Goal: Use online tool/utility: Utilize a website feature to perform a specific function

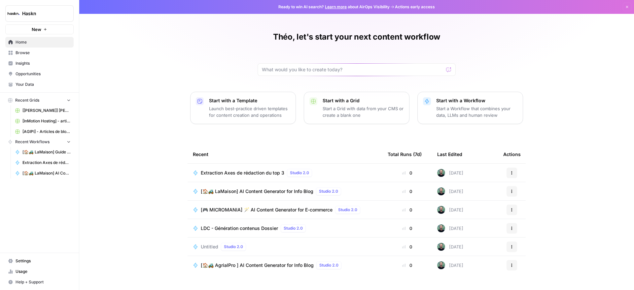
click at [25, 52] on span "Browse" at bounding box center [43, 53] width 55 height 6
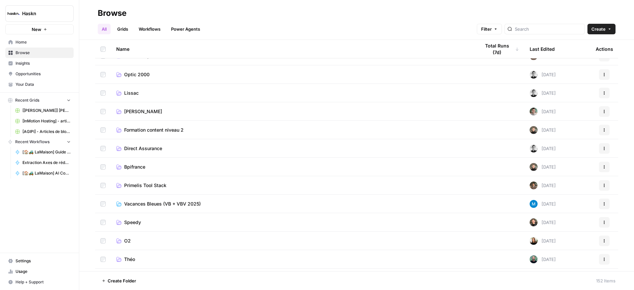
scroll to position [371, 0]
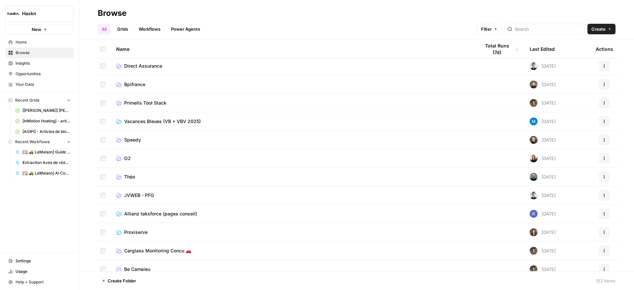
click at [144, 176] on link "Théo" at bounding box center [292, 177] width 353 height 7
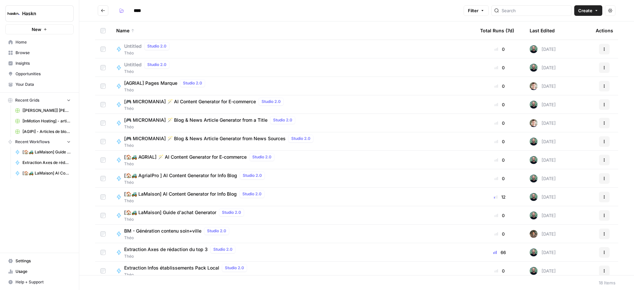
click at [180, 101] on span "[🎮 MICROMANIA] 🪄 AI Content Generator for E-commerce" at bounding box center [190, 101] width 132 height 7
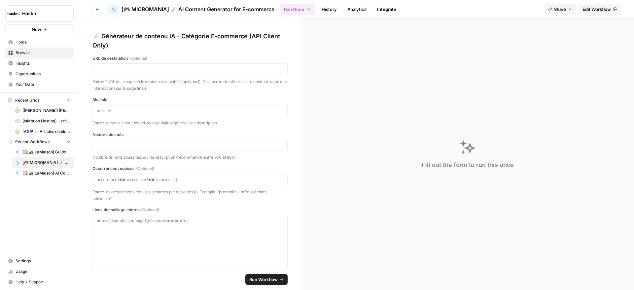
click at [602, 12] on span "Edit Workflow" at bounding box center [596, 9] width 28 height 7
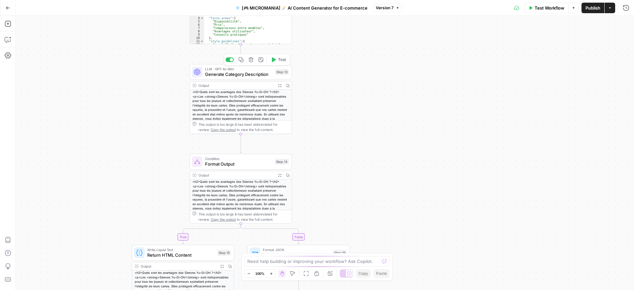
click at [226, 73] on span "Generate Category Description" at bounding box center [238, 74] width 67 height 7
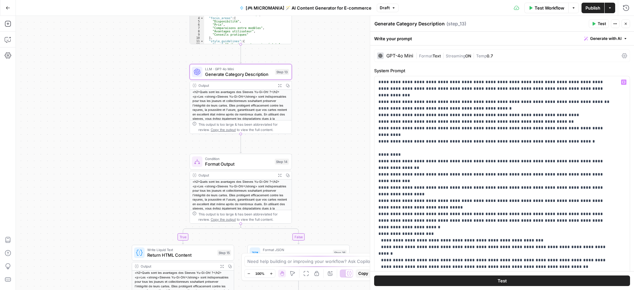
click at [392, 56] on div "GPT-4o Mini" at bounding box center [399, 55] width 27 height 5
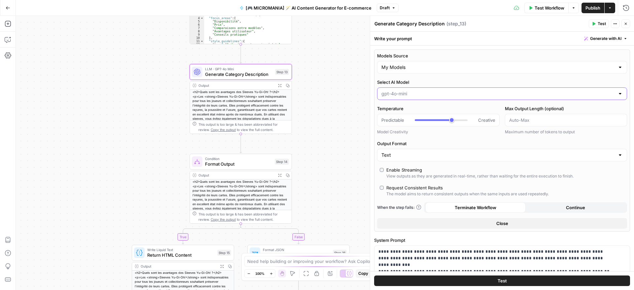
click at [407, 92] on input "Select AI Model" at bounding box center [497, 93] width 233 height 7
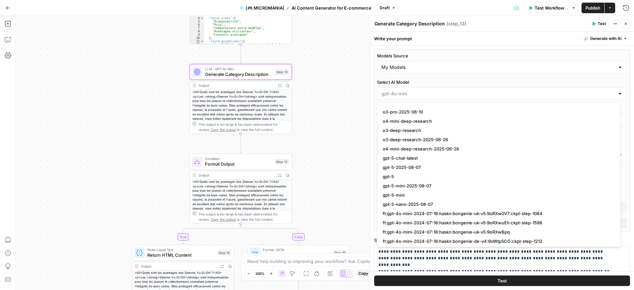
scroll to position [644, 0]
click at [403, 175] on span "gpt-5" at bounding box center [498, 178] width 230 height 7
type input "gpt-5"
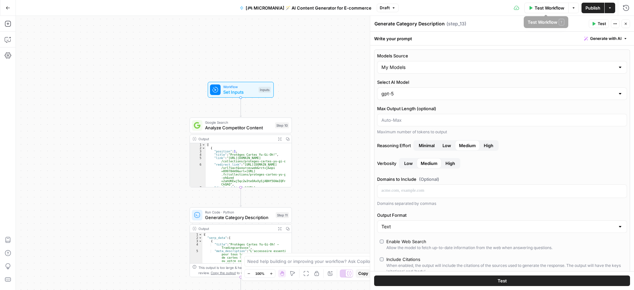
click at [590, 7] on span "Publish" at bounding box center [592, 8] width 15 height 7
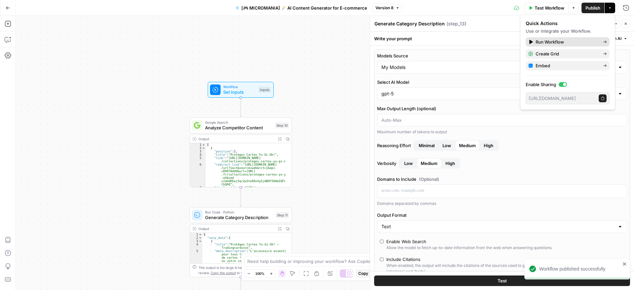
click at [551, 39] on span "Run Workflow" at bounding box center [567, 42] width 62 height 7
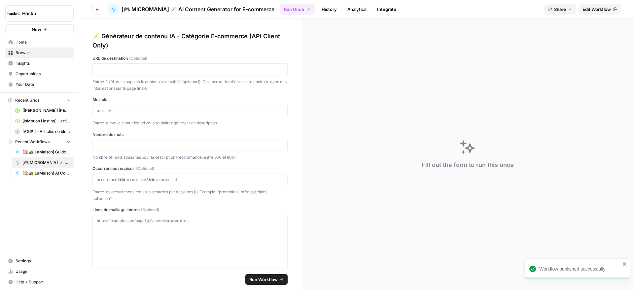
click at [300, 7] on button "Run Once" at bounding box center [297, 9] width 35 height 11
click at [314, 44] on span "Run Batch" at bounding box center [337, 44] width 76 height 7
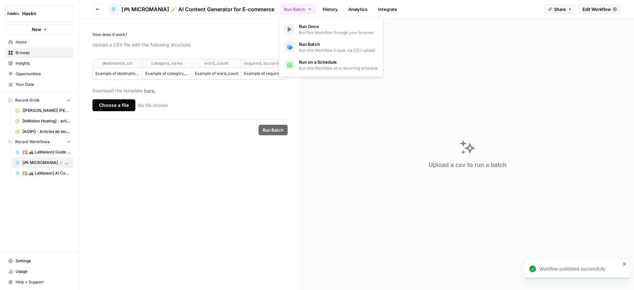
click at [229, 185] on form "How does it work? Upload a CSV file with the following structure: destination_u…" at bounding box center [190, 154] width 222 height 272
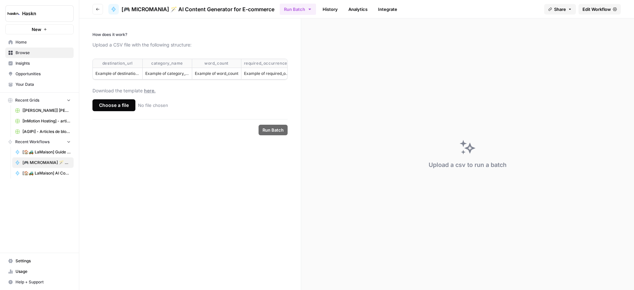
scroll to position [0, 104]
drag, startPoint x: 100, startPoint y: 60, endPoint x: 289, endPoint y: 73, distance: 188.6
click at [289, 73] on form "How does it work? Upload a CSV file with the following structure: destination_u…" at bounding box center [190, 154] width 222 height 272
copy thead
drag, startPoint x: 179, startPoint y: 205, endPoint x: 183, endPoint y: 198, distance: 8.6
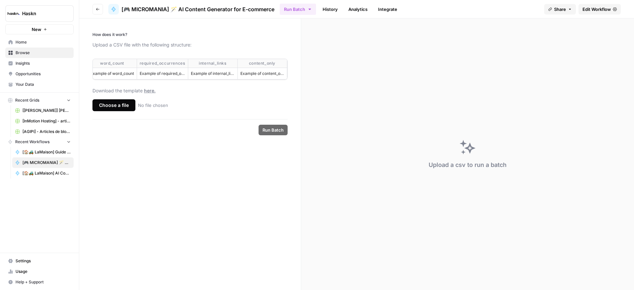
click at [179, 205] on form "How does it work? Upload a CSV file with the following structure: destination_u…" at bounding box center [190, 154] width 222 height 272
click at [310, 6] on button "Run Batch" at bounding box center [298, 9] width 36 height 11
click at [309, 52] on span "Run this Workflow in bulk via CSV upload" at bounding box center [337, 51] width 76 height 6
click at [316, 36] on link "Run Once Run this Workflow through your browser" at bounding box center [331, 29] width 99 height 18
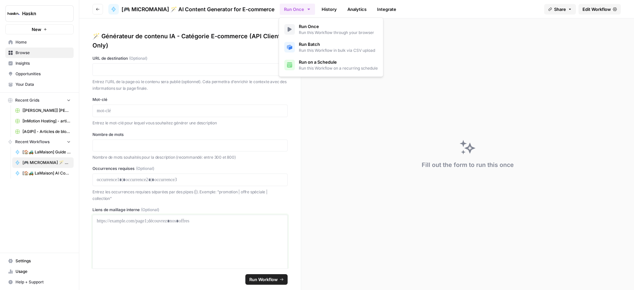
click at [172, 218] on p at bounding box center [190, 221] width 187 height 7
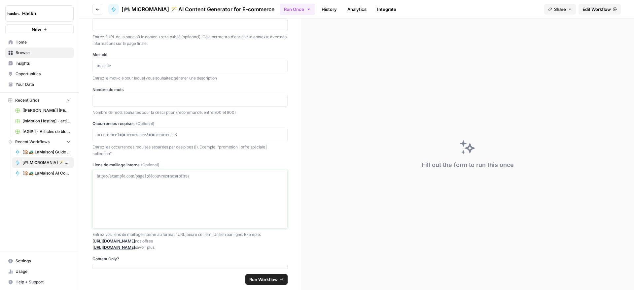
scroll to position [76, 0]
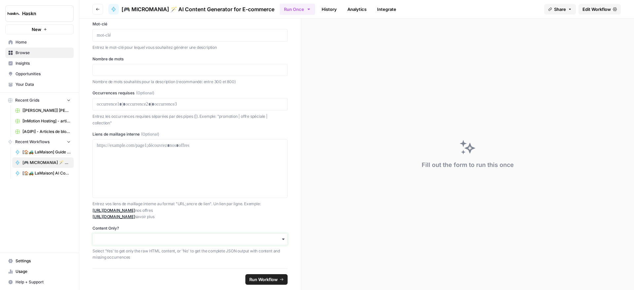
click at [152, 240] on input "Content Only?" at bounding box center [190, 239] width 187 height 7
click at [291, 10] on button "Run Once" at bounding box center [297, 9] width 35 height 11
click at [317, 42] on span "Run Batch" at bounding box center [337, 44] width 76 height 7
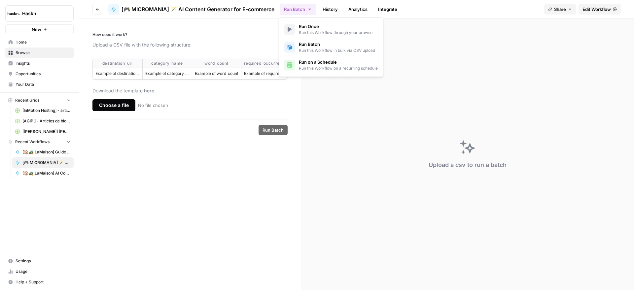
click at [180, 172] on form "How does it work? Upload a CSV file with the following structure: destination_u…" at bounding box center [190, 154] width 222 height 272
click at [122, 110] on div "Choose a file" at bounding box center [113, 105] width 43 height 12
click at [0, 0] on input "Choose a file No file chosen" at bounding box center [0, 0] width 0 height 0
click at [302, 10] on button "Run Batch" at bounding box center [298, 9] width 36 height 11
click at [304, 43] on span "Run Batch" at bounding box center [337, 44] width 76 height 7
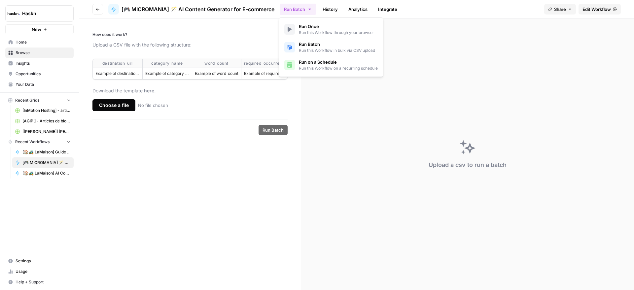
click at [346, 51] on span "Run this Workflow in bulk via CSV upload" at bounding box center [337, 51] width 76 height 6
click at [114, 111] on div "Choose a file" at bounding box center [113, 105] width 43 height 12
click at [0, 0] on input "Choose a file No file chosen" at bounding box center [0, 0] width 0 height 0
click at [265, 129] on footer "Run Batch" at bounding box center [189, 129] width 195 height 21
click at [269, 133] on span "Run Batch" at bounding box center [272, 130] width 21 height 7
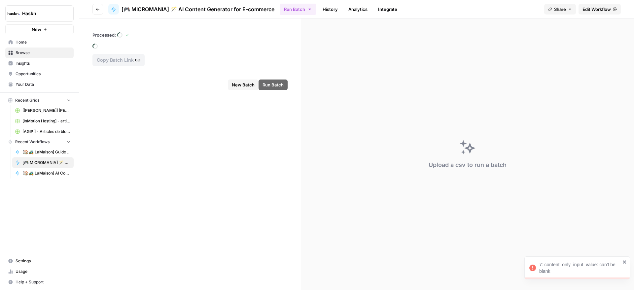
click at [20, 50] on span "Browse" at bounding box center [43, 53] width 55 height 6
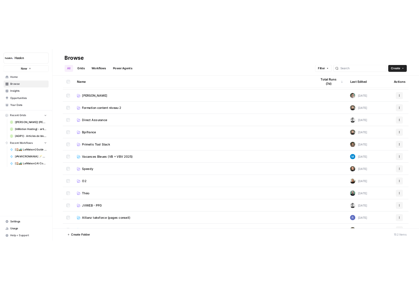
scroll to position [413, 0]
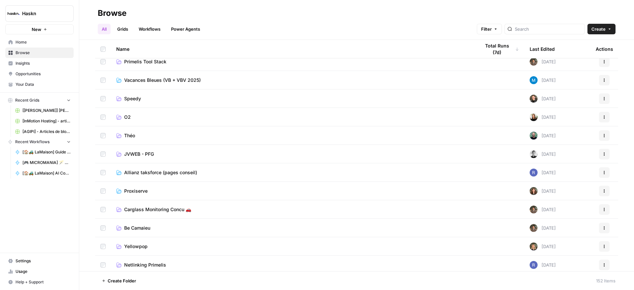
click at [129, 132] on td "Théo" at bounding box center [293, 135] width 364 height 18
click at [129, 132] on span "Théo" at bounding box center [129, 135] width 11 height 7
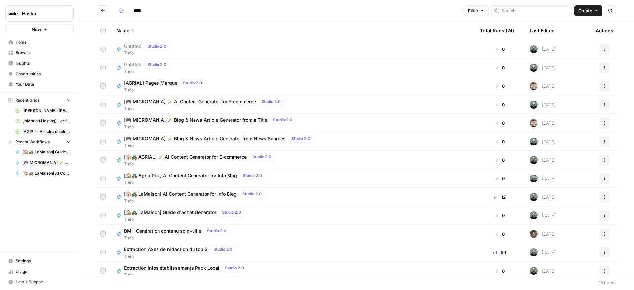
click at [581, 13] on span "Create" at bounding box center [585, 10] width 14 height 7
click at [196, 99] on span "[🎮 MICROMANIA] 🪄 AI Content Generator for E-commerce" at bounding box center [190, 101] width 132 height 7
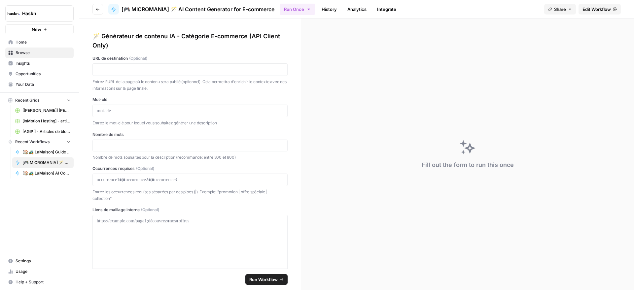
click at [306, 10] on icon "button" at bounding box center [308, 9] width 5 height 5
click at [308, 45] on span "Run Batch" at bounding box center [337, 44] width 76 height 7
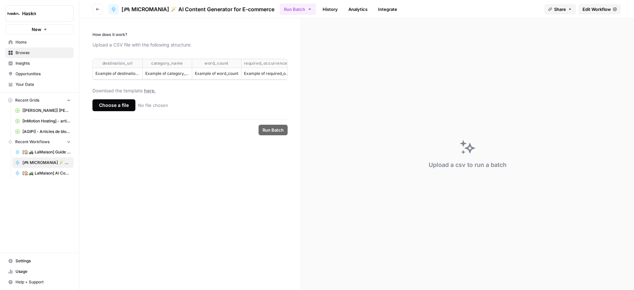
drag, startPoint x: 201, startPoint y: 121, endPoint x: 195, endPoint y: 124, distance: 6.7
click at [196, 124] on form "How does it work? Upload a CSV file with the following structure: destination_u…" at bounding box center [190, 154] width 222 height 272
click at [119, 111] on div "Choose a file" at bounding box center [113, 105] width 43 height 12
click at [0, 0] on input "Choose a file No file chosen" at bounding box center [0, 0] width 0 height 0
click at [273, 141] on footer "Run Batch" at bounding box center [189, 129] width 195 height 21
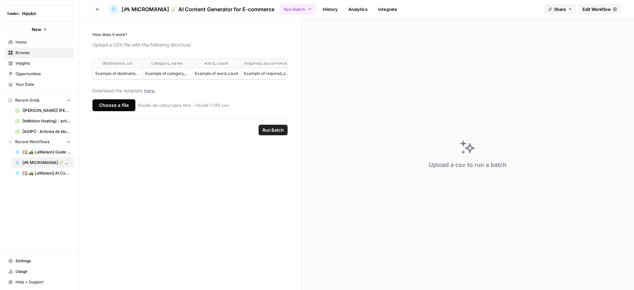
click at [276, 133] on span "Run Batch" at bounding box center [272, 130] width 21 height 7
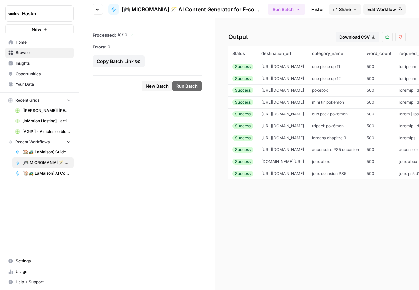
click at [352, 34] on div "Download CSV" at bounding box center [357, 37] width 36 height 7
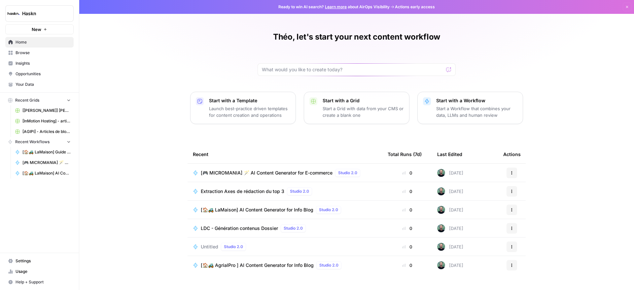
click at [293, 174] on span "[🎮 MICROMANIA] 🪄 AI Content Generator for E-commerce" at bounding box center [267, 173] width 132 height 7
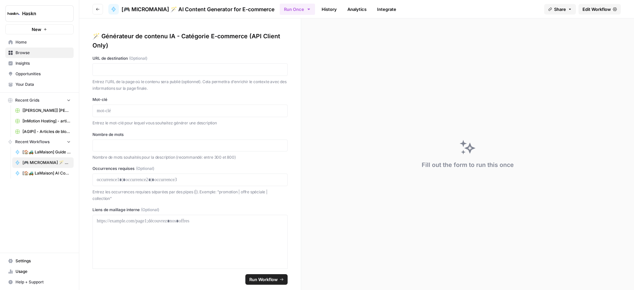
click at [588, 10] on span "Edit Workflow" at bounding box center [596, 9] width 28 height 7
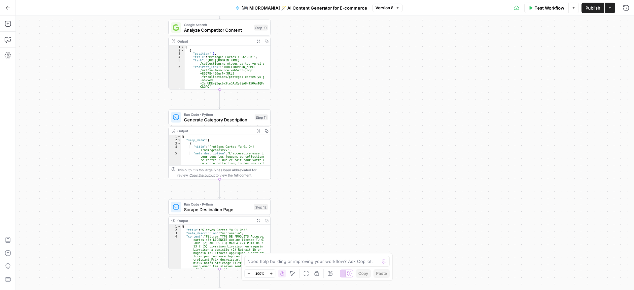
click at [324, 260] on div "Annotate Workflow" at bounding box center [330, 261] width 36 height 6
click at [292, 261] on textarea at bounding box center [313, 261] width 132 height 7
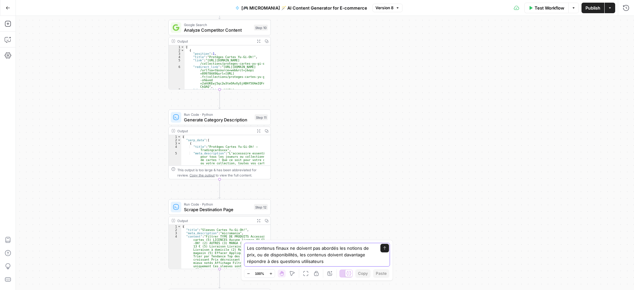
type textarea "Les contenus finaux ne doivent pas abordés les notions de prix, ou de disponibi…"
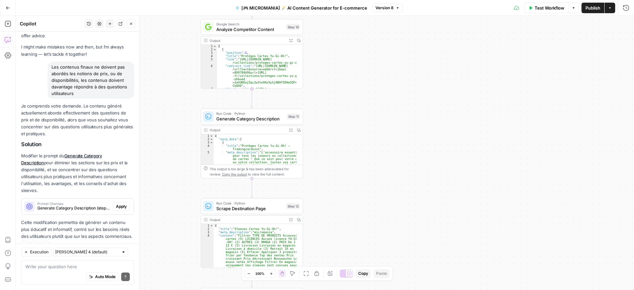
scroll to position [42, 0]
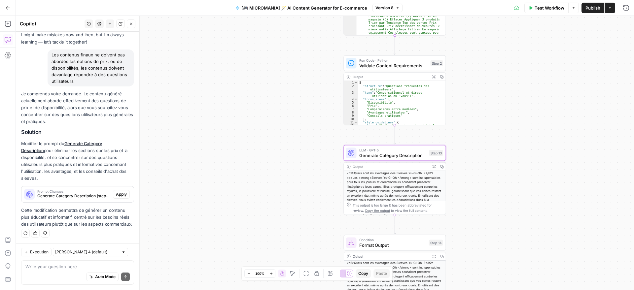
click at [118, 191] on span "Apply" at bounding box center [121, 194] width 11 height 6
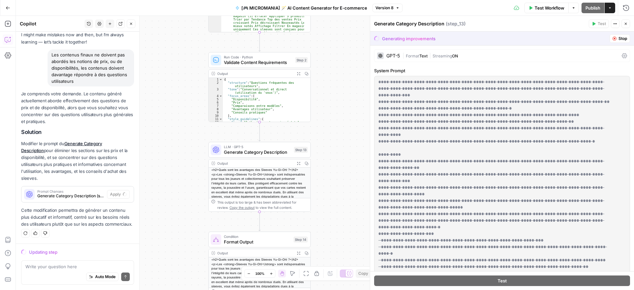
click at [538, 9] on span "Test Workflow" at bounding box center [550, 8] width 30 height 7
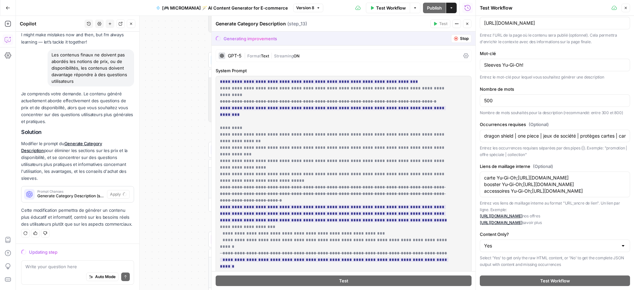
scroll to position [50, 0]
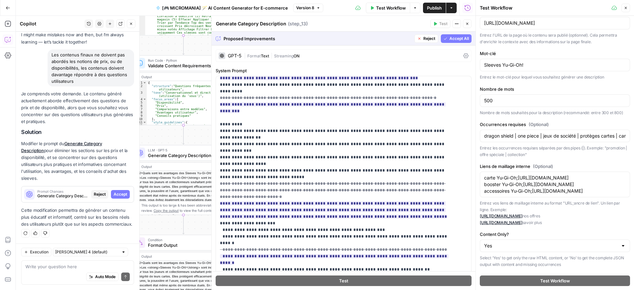
click at [455, 38] on span "Accept All" at bounding box center [458, 39] width 19 height 6
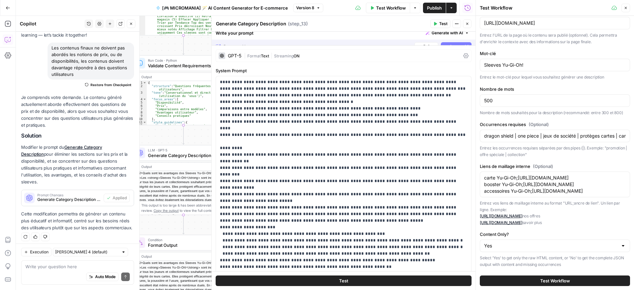
scroll to position [52, 0]
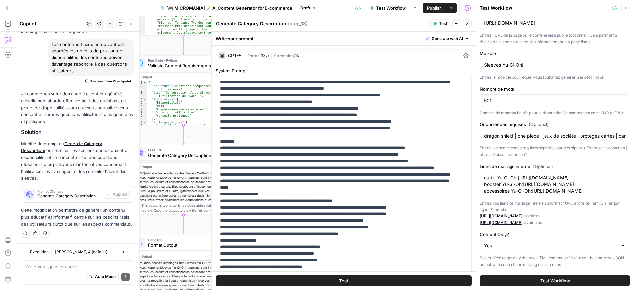
click at [434, 8] on span "Publish" at bounding box center [434, 8] width 15 height 7
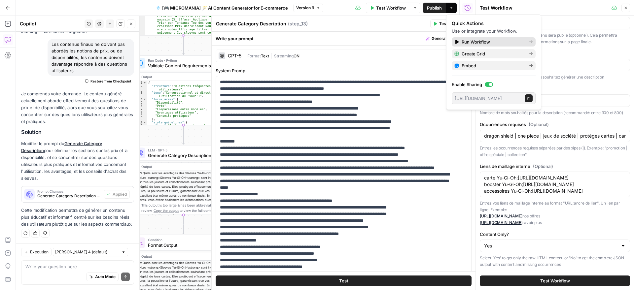
click at [470, 42] on span "Run Workflow" at bounding box center [493, 42] width 62 height 7
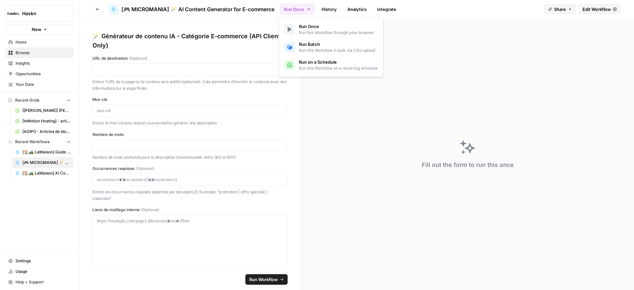
click at [302, 11] on button "Run Once" at bounding box center [297, 9] width 35 height 11
click at [300, 48] on span "Run this Workflow in bulk via CSV upload" at bounding box center [337, 51] width 76 height 6
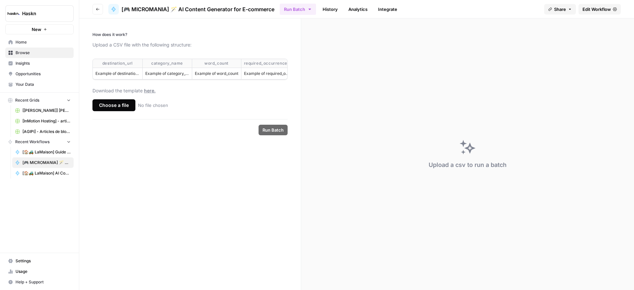
click at [116, 110] on div "Choose a file" at bounding box center [113, 105] width 43 height 12
click at [0, 0] on input "Choose a file No file chosen" at bounding box center [0, 0] width 0 height 0
click at [278, 135] on button "Run Batch" at bounding box center [273, 130] width 29 height 11
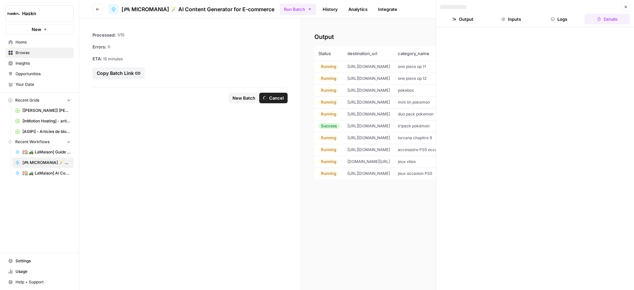
click at [365, 121] on td "https://www.micromania.fr/tripack-cartes-pokemon.html" at bounding box center [368, 126] width 51 height 12
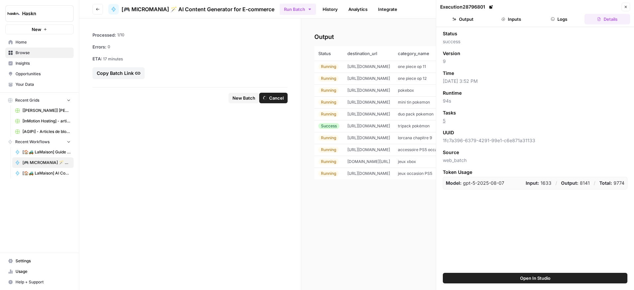
click at [468, 17] on button "Output" at bounding box center [463, 19] width 46 height 11
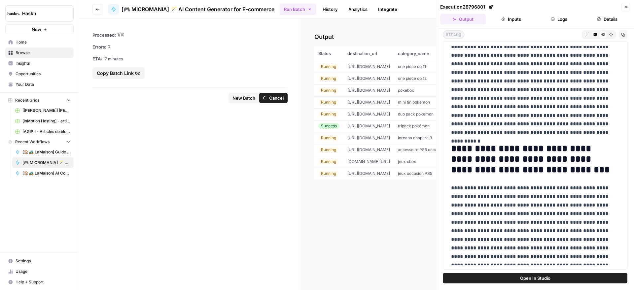
scroll to position [497, 0]
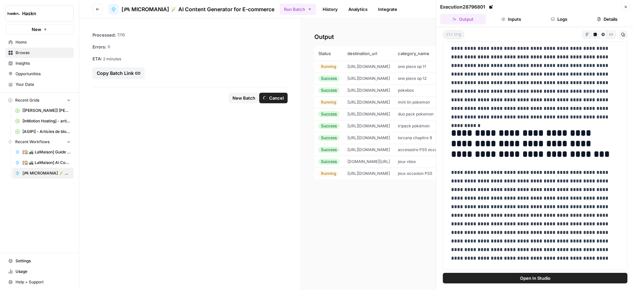
click at [390, 114] on span "https://www.micromania.fr/cartespokemon.html" at bounding box center [368, 114] width 43 height 5
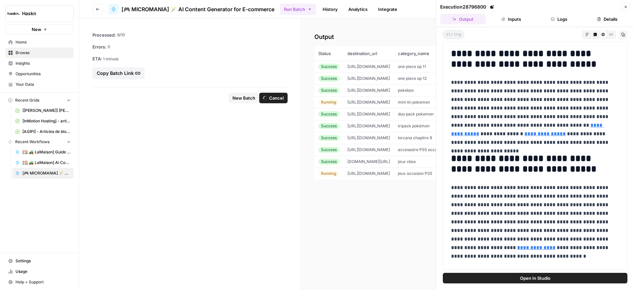
click at [382, 152] on td "https://www.micromania.fr/occasion-accessories-ps5.html" at bounding box center [368, 150] width 51 height 12
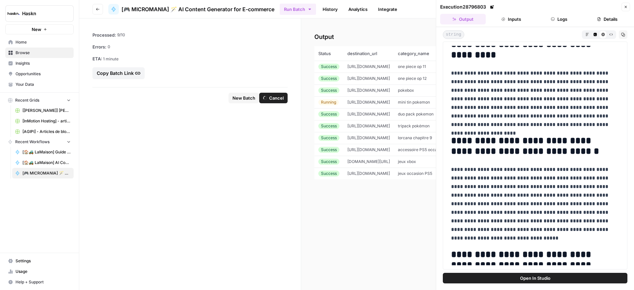
scroll to position [310, 0]
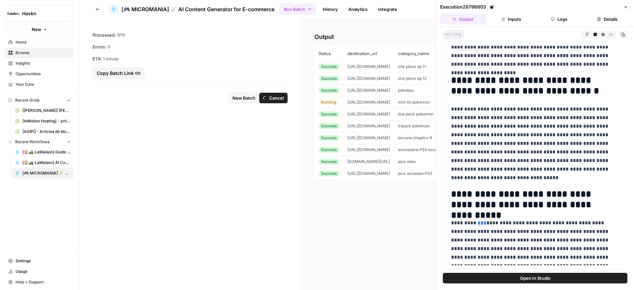
click at [394, 81] on td "https://www.micromania.fr/cartes-one-piece-op12.html" at bounding box center [368, 79] width 51 height 12
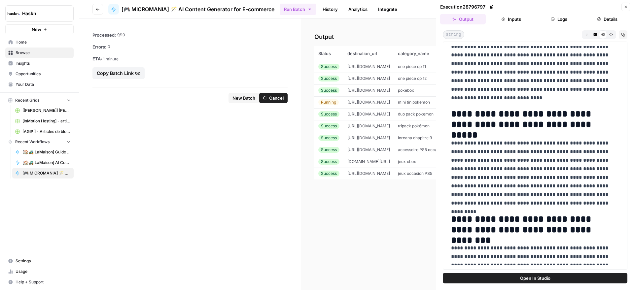
scroll to position [165, 0]
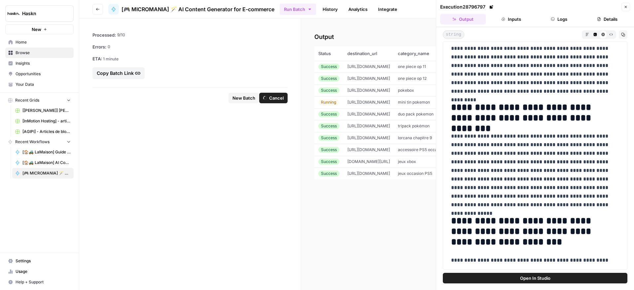
click at [627, 9] on button "Close" at bounding box center [625, 7] width 9 height 9
